Goal: Task Accomplishment & Management: Manage account settings

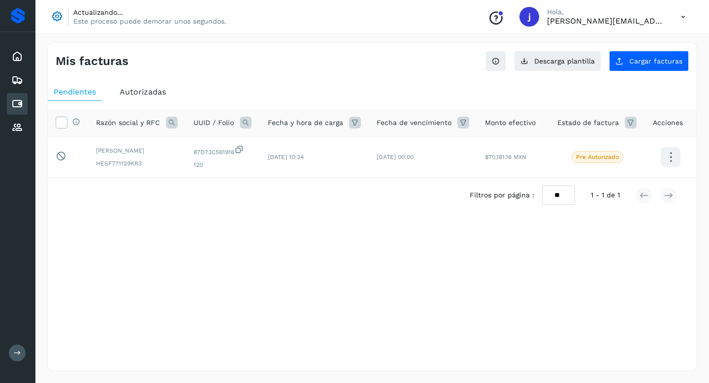
click at [304, 268] on div "Mis facturas Ver instrucciones para cargar Facturas Descarga plantilla Cargar f…" at bounding box center [372, 206] width 650 height 329
click at [648, 55] on button "Cargar facturas" at bounding box center [649, 61] width 80 height 21
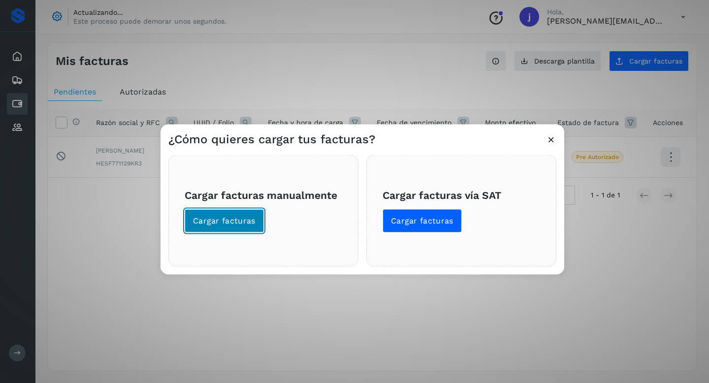
click at [216, 225] on span "Cargar facturas" at bounding box center [224, 221] width 63 height 11
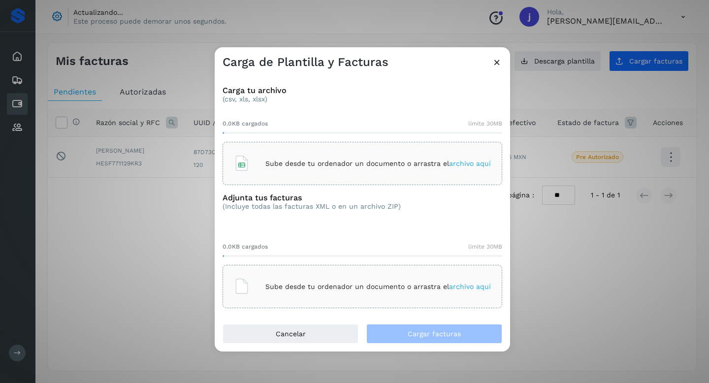
click at [473, 163] on span "archivo aquí" at bounding box center [470, 163] width 42 height 8
click at [474, 286] on span "archivo aquí" at bounding box center [470, 287] width 42 height 8
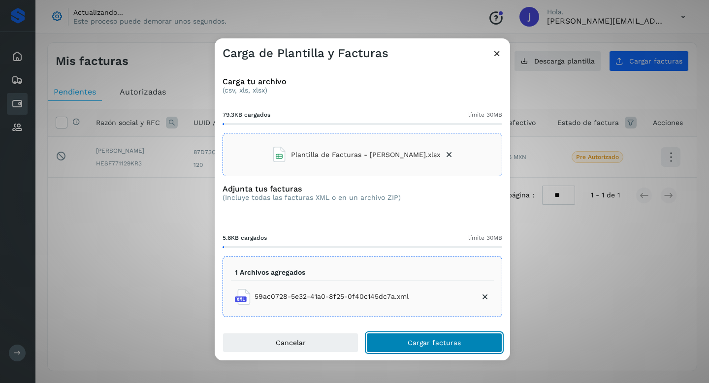
click at [431, 341] on span "Cargar facturas" at bounding box center [434, 342] width 53 height 7
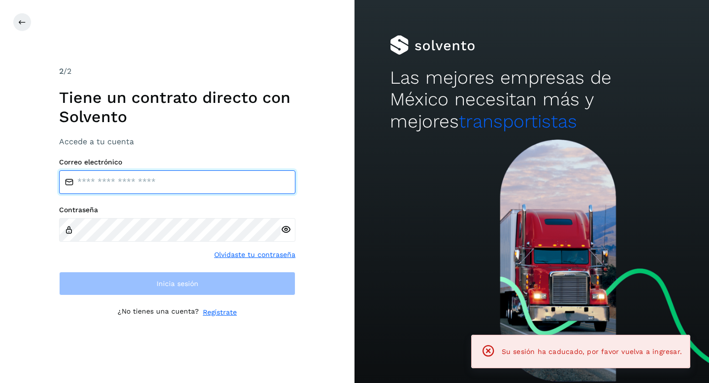
type input "**********"
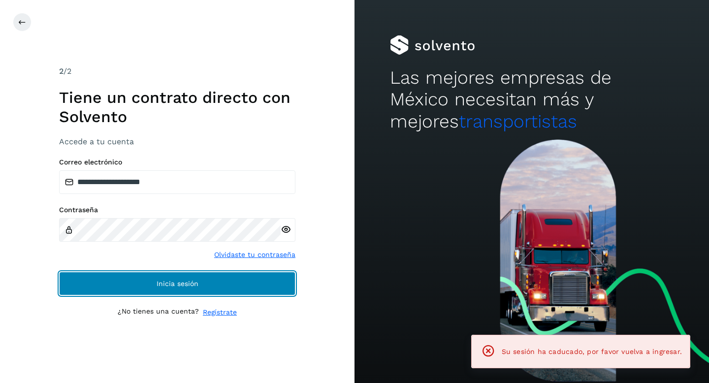
click at [137, 283] on button "Inicia sesión" at bounding box center [177, 284] width 236 height 24
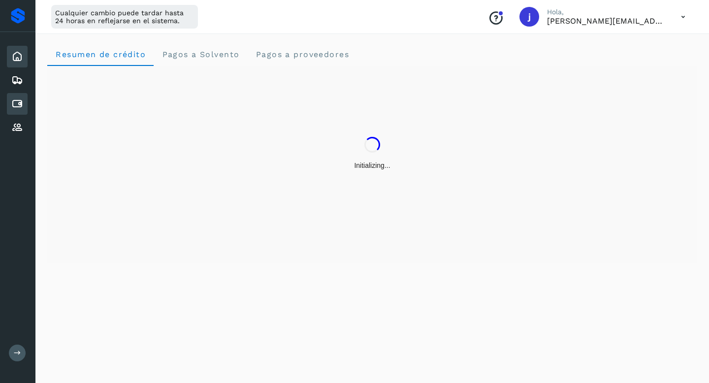
click at [23, 105] on icon at bounding box center [17, 104] width 12 height 12
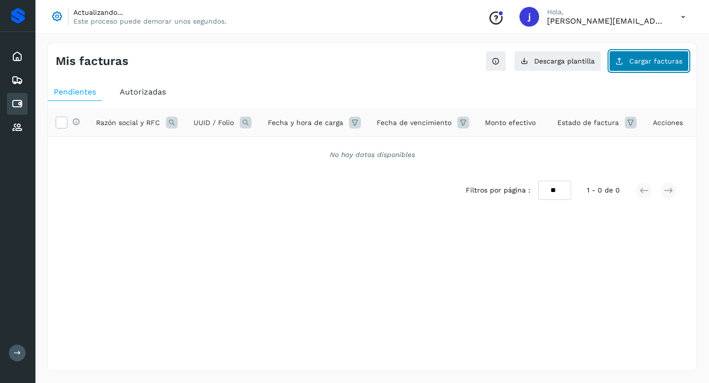
click at [630, 65] on button "Cargar facturas" at bounding box center [649, 61] width 80 height 21
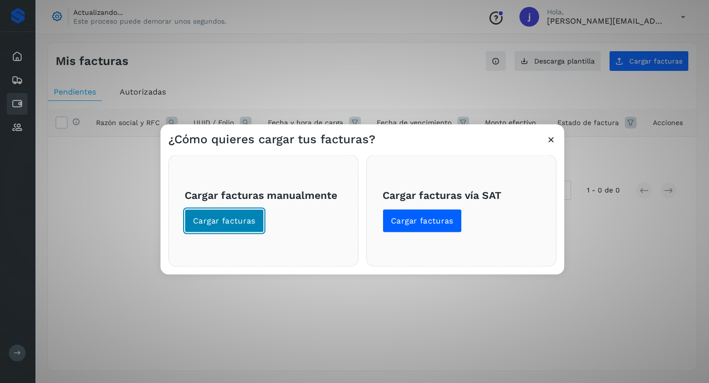
click at [217, 220] on span "Cargar facturas" at bounding box center [224, 221] width 63 height 11
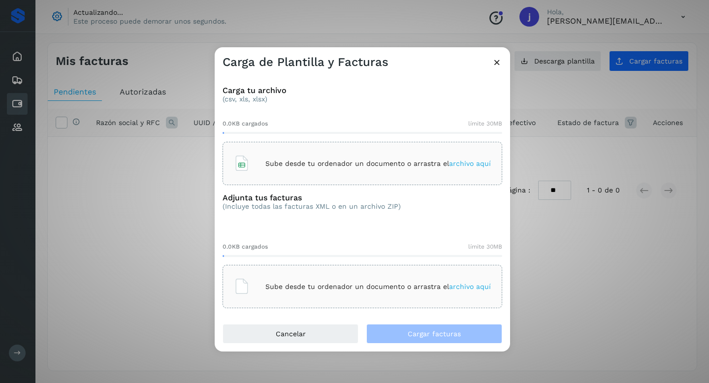
click at [307, 161] on p "Sube desde tu ordenador un documento o arrastra el archivo aquí" at bounding box center [377, 163] width 225 height 8
click at [475, 285] on span "archivo aquí" at bounding box center [470, 287] width 42 height 8
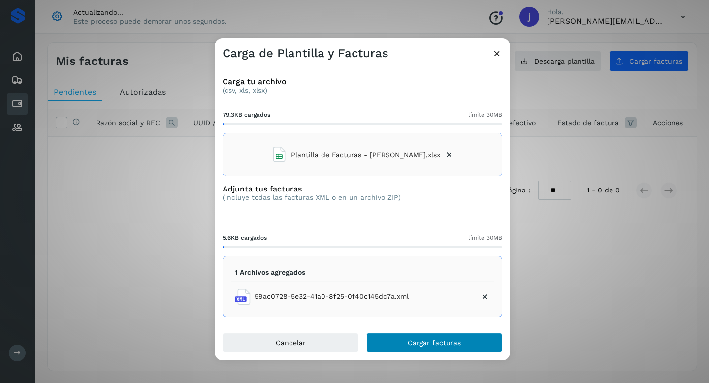
click at [442, 342] on span "Cargar facturas" at bounding box center [434, 342] width 53 height 7
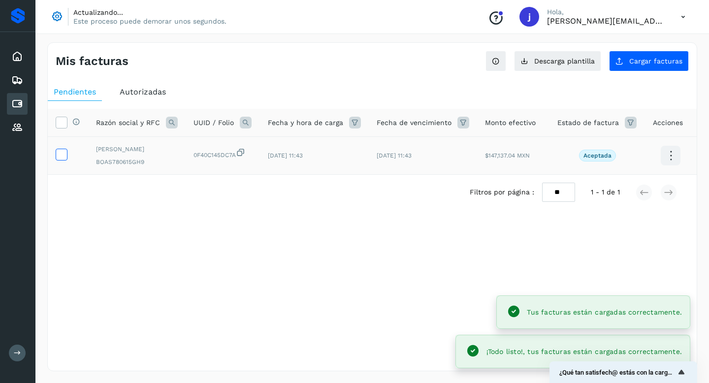
click at [62, 155] on icon at bounding box center [61, 154] width 10 height 10
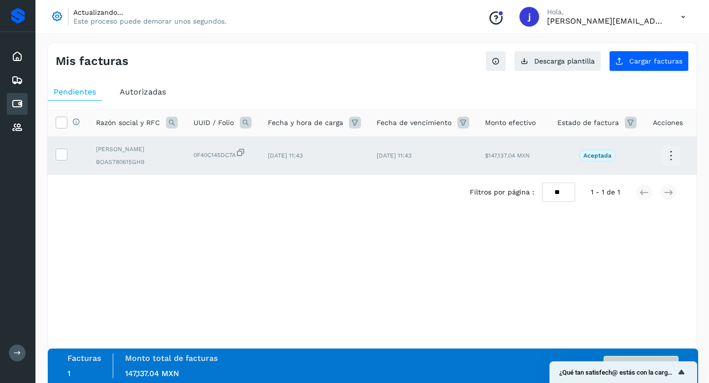
click at [618, 357] on button "Autorizar facturas" at bounding box center [641, 366] width 75 height 20
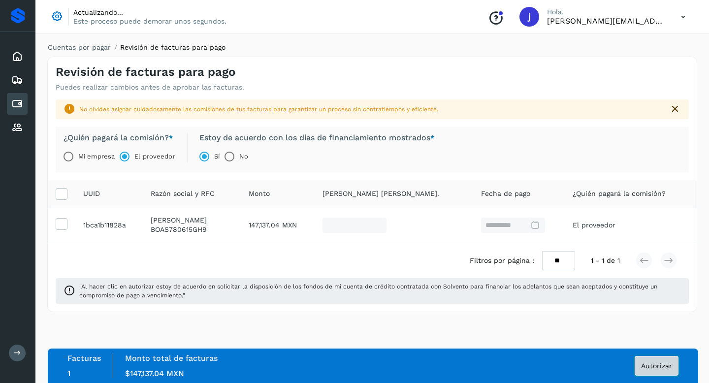
click at [645, 364] on span "Autorizar" at bounding box center [656, 365] width 31 height 7
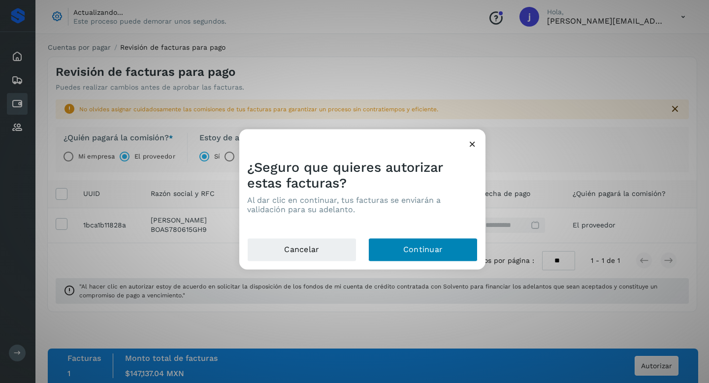
click at [391, 246] on button "Continuar" at bounding box center [422, 250] width 109 height 24
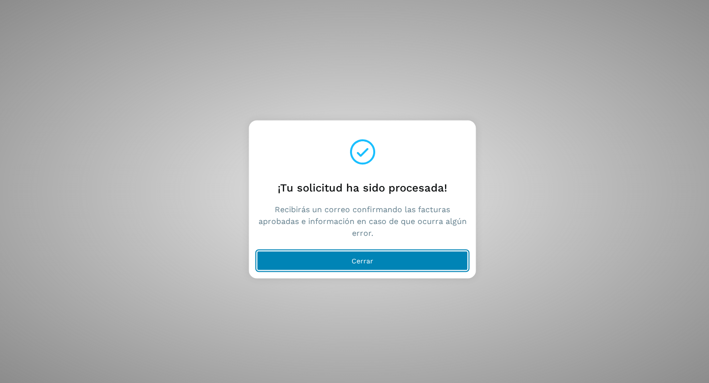
click at [383, 263] on button "Cerrar" at bounding box center [362, 261] width 211 height 20
